Goal: Task Accomplishment & Management: Use online tool/utility

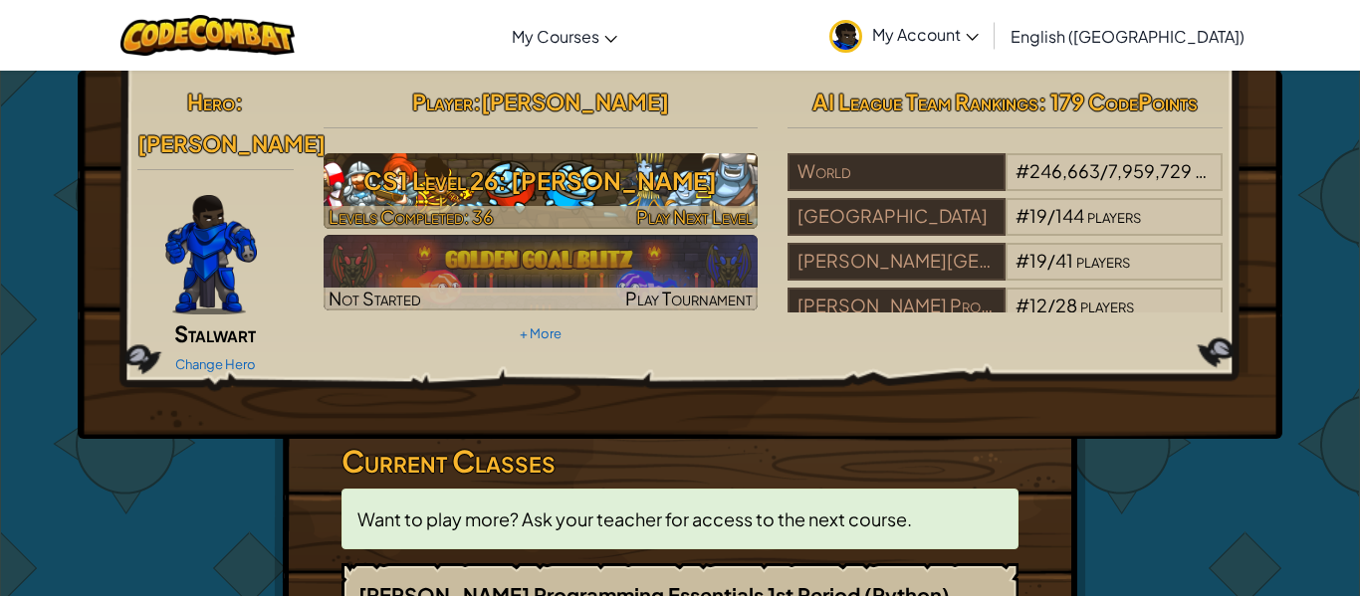
click at [499, 174] on h3 "CS1 Level 26: [PERSON_NAME]" at bounding box center [541, 180] width 435 height 45
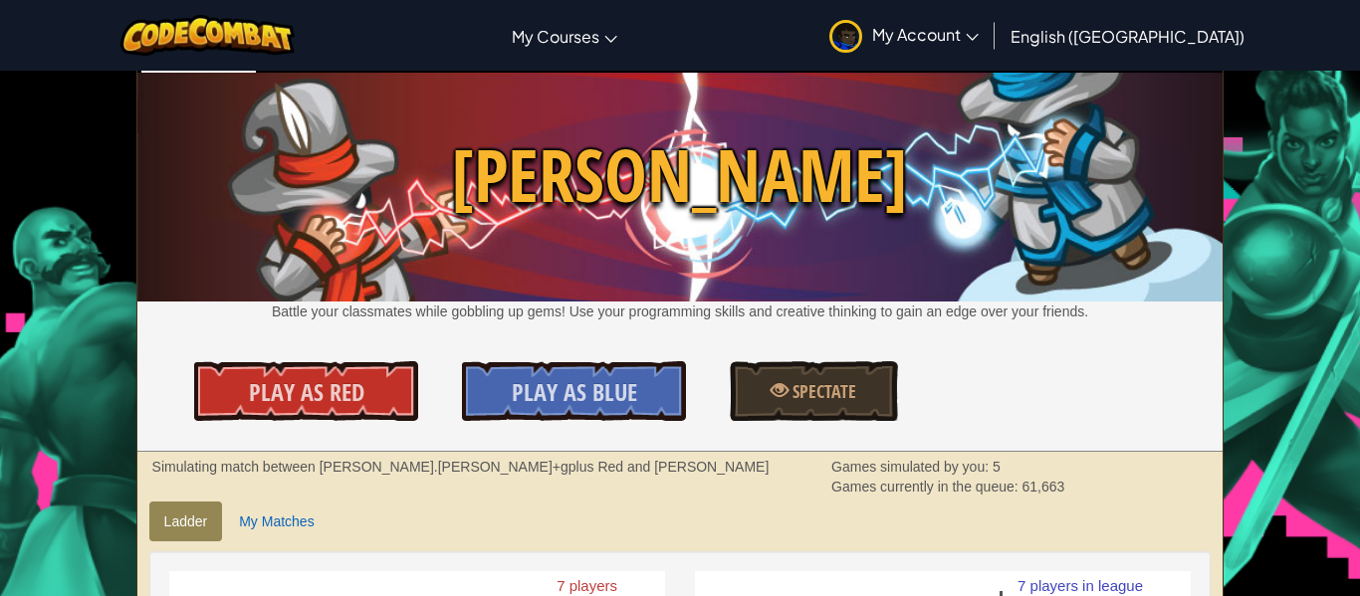
scroll to position [26, 0]
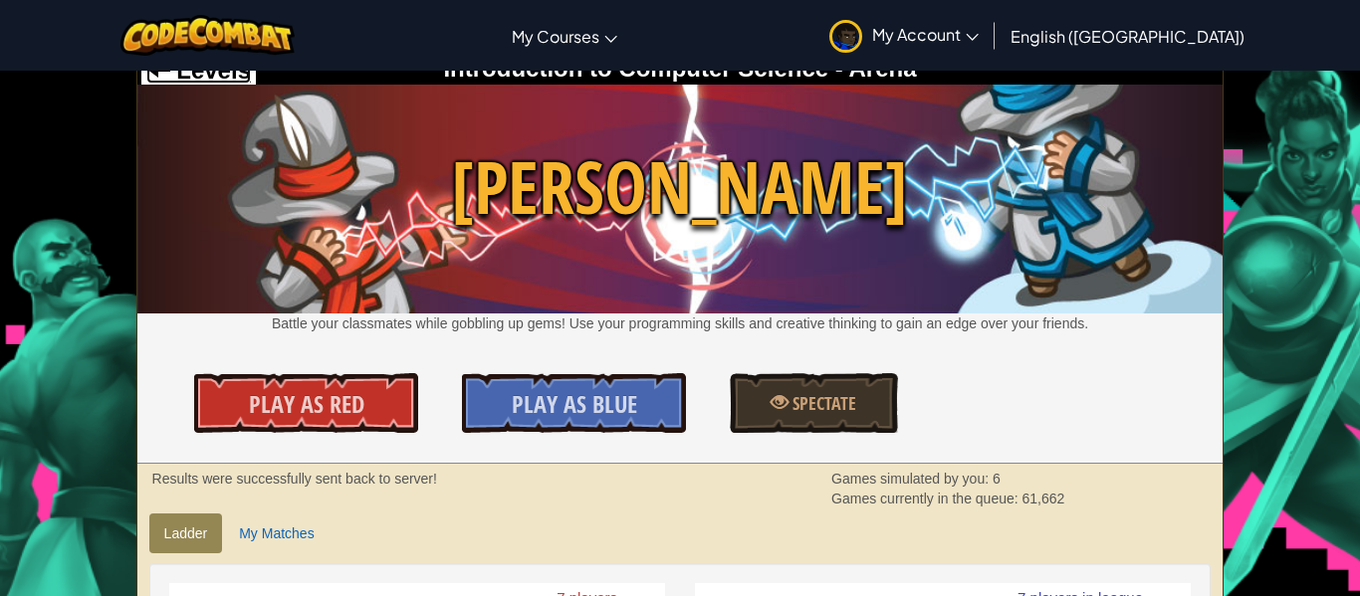
click at [199, 78] on span "Levels" at bounding box center [210, 70] width 81 height 27
